Goal: Subscribe to service/newsletter

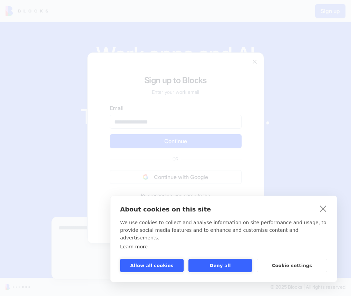
click at [221, 268] on div at bounding box center [175, 148] width 351 height 296
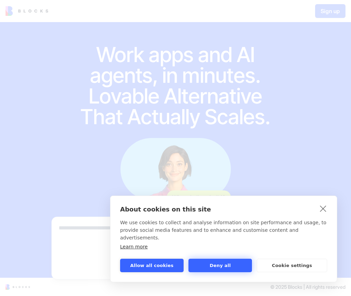
click at [227, 268] on button "Deny all" at bounding box center [221, 265] width 64 height 13
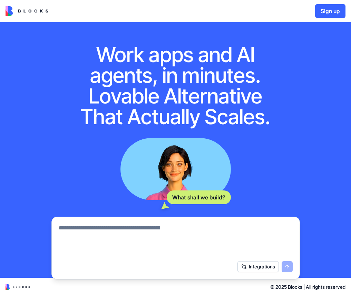
click at [339, 13] on button "Sign up" at bounding box center [330, 11] width 30 height 14
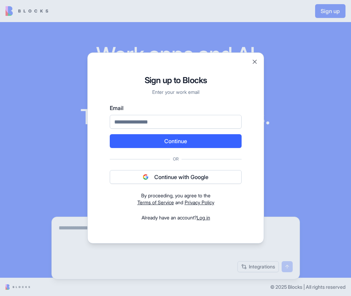
click at [139, 121] on input "Email" at bounding box center [176, 122] width 132 height 14
type input "**********"
click at [173, 145] on button "Continue" at bounding box center [176, 141] width 132 height 14
